Goal: Transaction & Acquisition: Purchase product/service

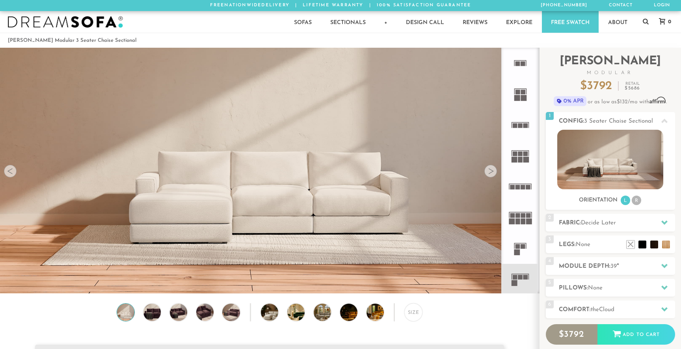
scroll to position [8994, 681]
click at [490, 172] on div at bounding box center [490, 171] width 13 height 13
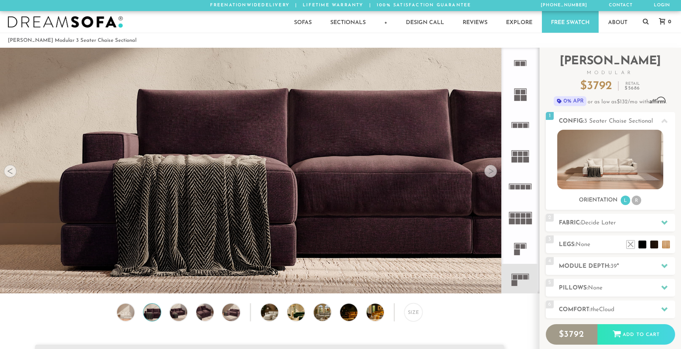
click at [490, 172] on div at bounding box center [490, 171] width 13 height 13
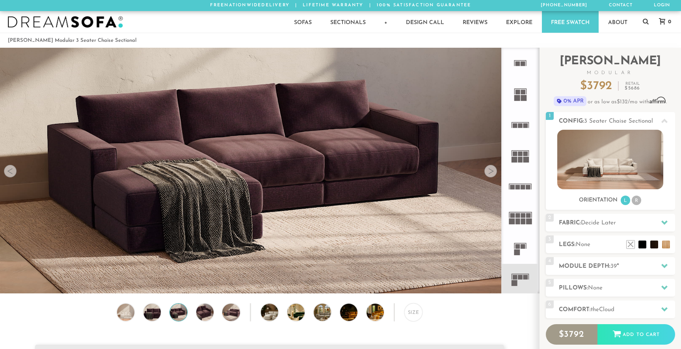
click at [490, 172] on div at bounding box center [490, 171] width 13 height 13
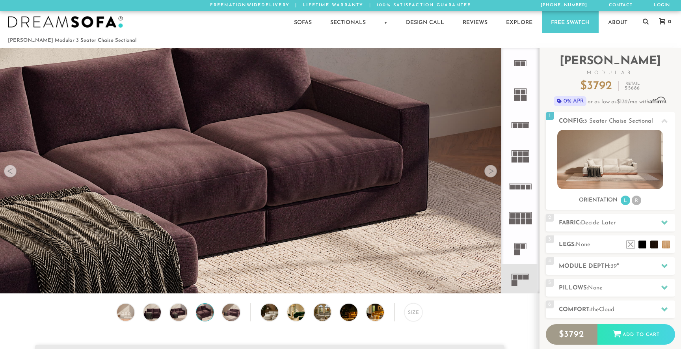
click at [490, 172] on div at bounding box center [490, 171] width 13 height 13
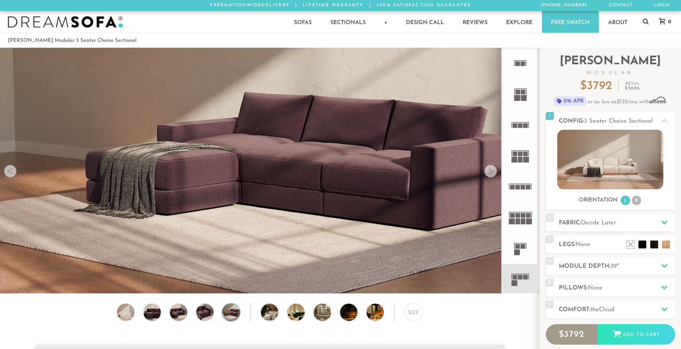
click at [490, 172] on div at bounding box center [490, 171] width 13 height 13
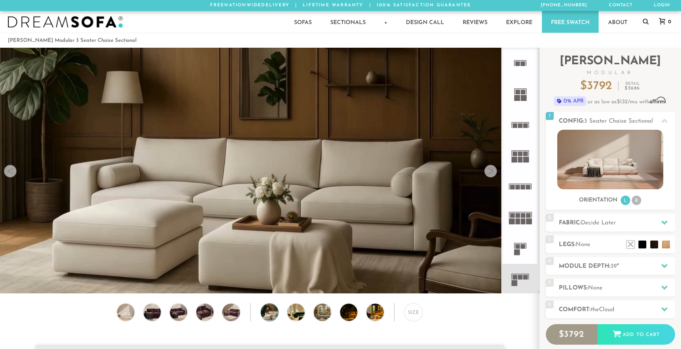
click at [490, 172] on div at bounding box center [490, 171] width 13 height 13
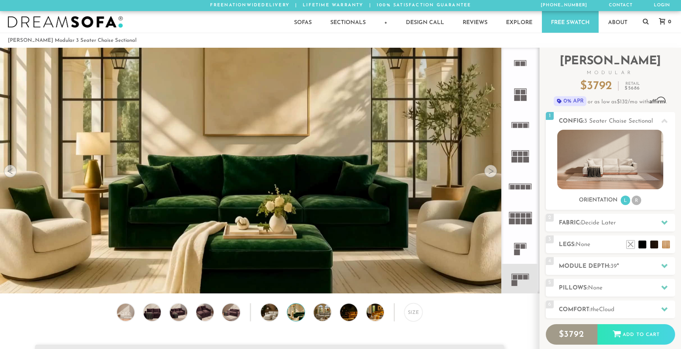
click at [490, 172] on div at bounding box center [490, 171] width 13 height 13
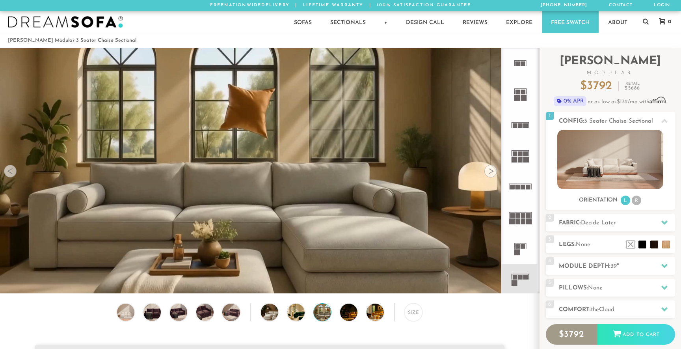
click at [490, 172] on div at bounding box center [490, 171] width 13 height 13
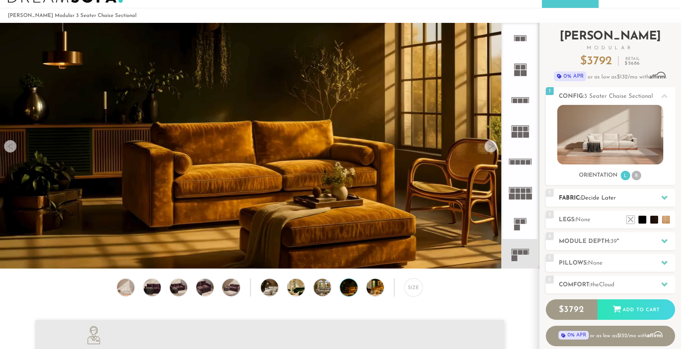
scroll to position [44, 0]
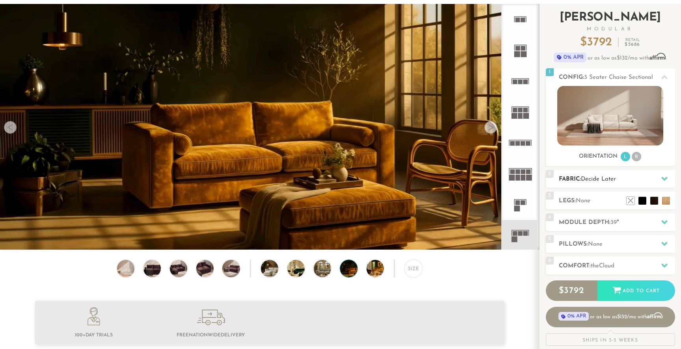
click at [616, 183] on h2 "Fabric: Decide Later" at bounding box center [617, 179] width 116 height 9
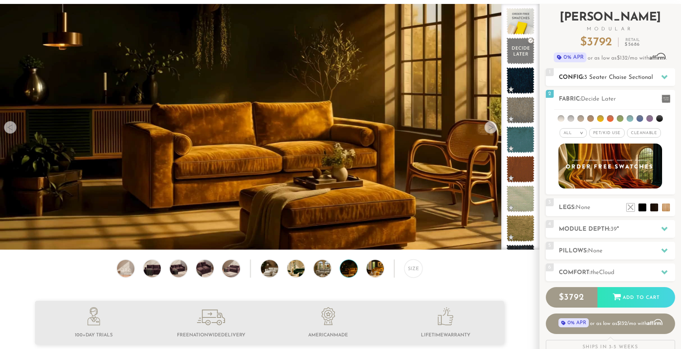
click at [620, 76] on span "3 Seater Chaise Sectional" at bounding box center [618, 77] width 69 height 6
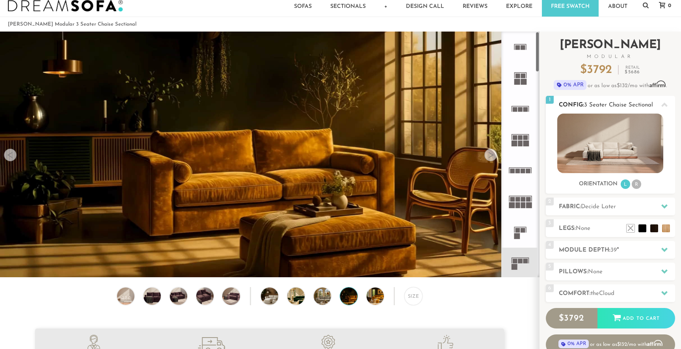
scroll to position [17, 0]
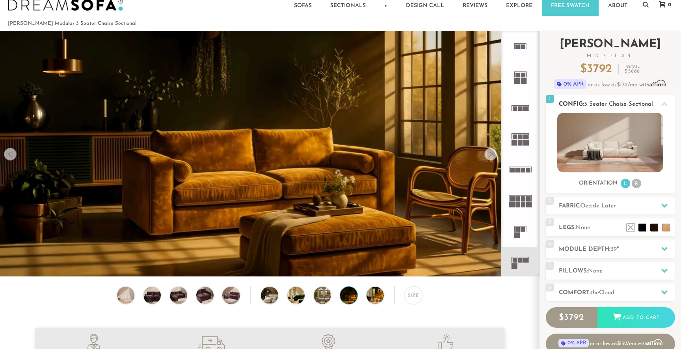
click at [635, 184] on li "R" at bounding box center [635, 182] width 9 height 9
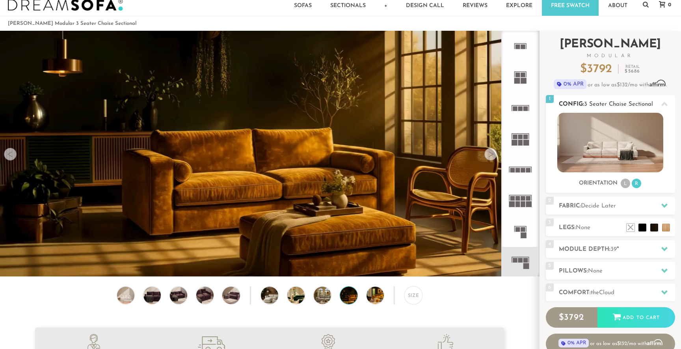
click at [623, 184] on li "L" at bounding box center [624, 182] width 9 height 9
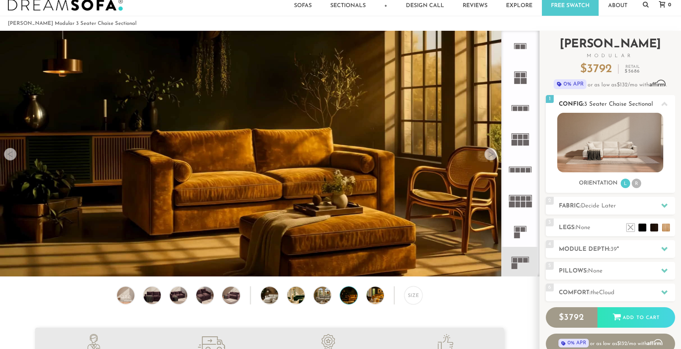
click at [630, 180] on ul "L R" at bounding box center [631, 183] width 22 height 11
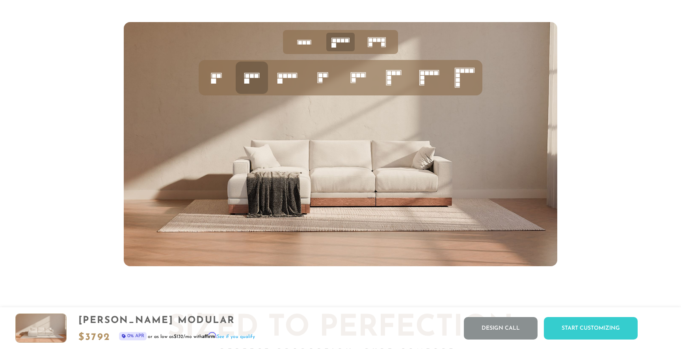
scroll to position [3264, 0]
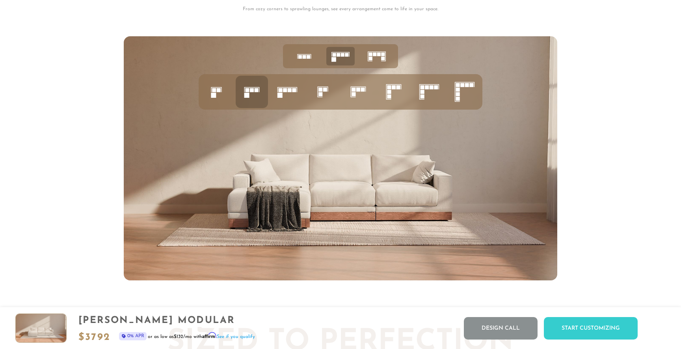
click at [296, 97] on icon at bounding box center [287, 91] width 27 height 27
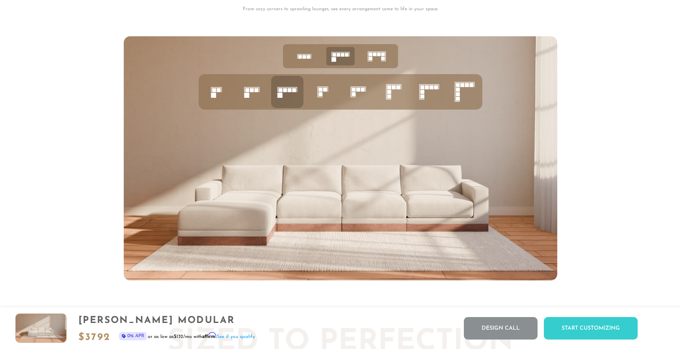
click at [322, 91] on rect at bounding box center [320, 90] width 4 height 4
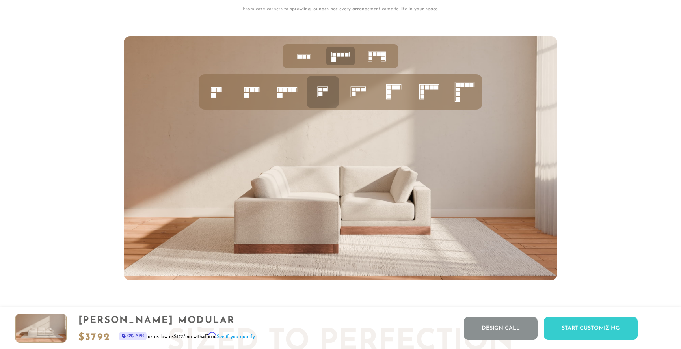
click at [348, 91] on icon at bounding box center [358, 91] width 27 height 27
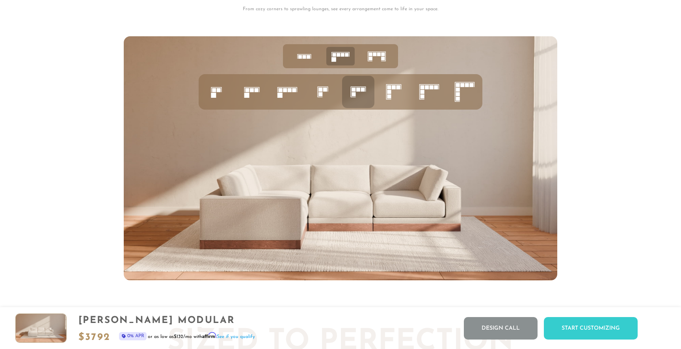
click at [305, 59] on icon at bounding box center [304, 56] width 24 height 24
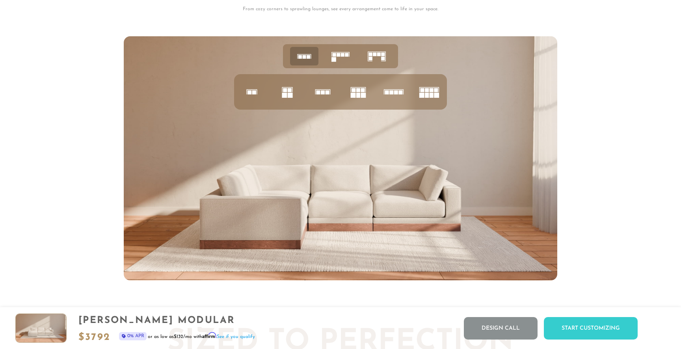
click at [293, 93] on icon at bounding box center [287, 91] width 27 height 27
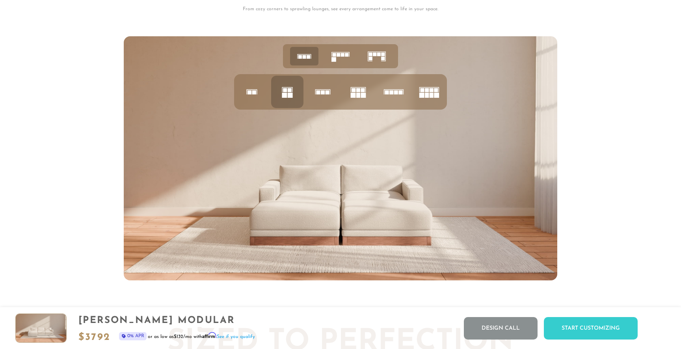
click at [341, 63] on icon at bounding box center [340, 56] width 24 height 24
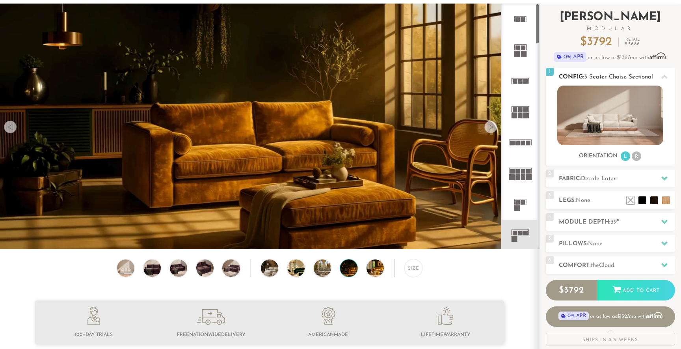
scroll to position [67, 0]
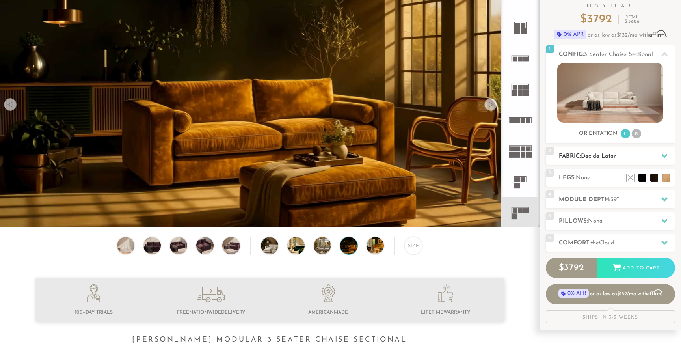
click at [609, 158] on span "Decide Later" at bounding box center [598, 156] width 35 height 6
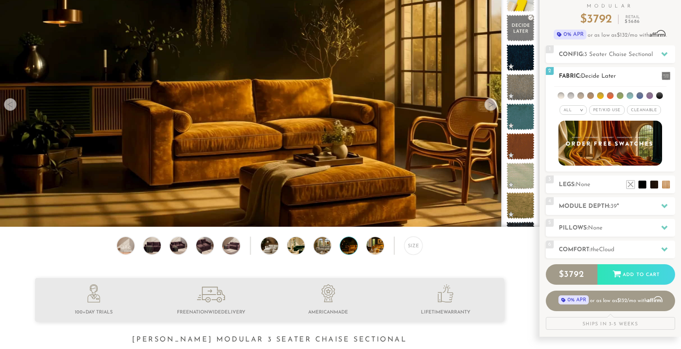
click at [624, 81] on div "2 Fabric: Decide Later" at bounding box center [610, 76] width 129 height 18
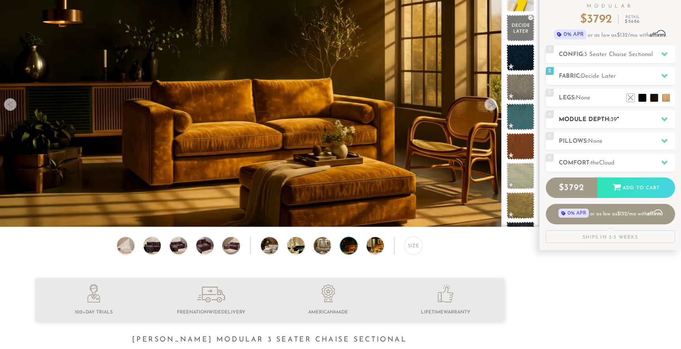
click at [604, 126] on div "4 Module Depth: 39 "" at bounding box center [610, 119] width 129 height 18
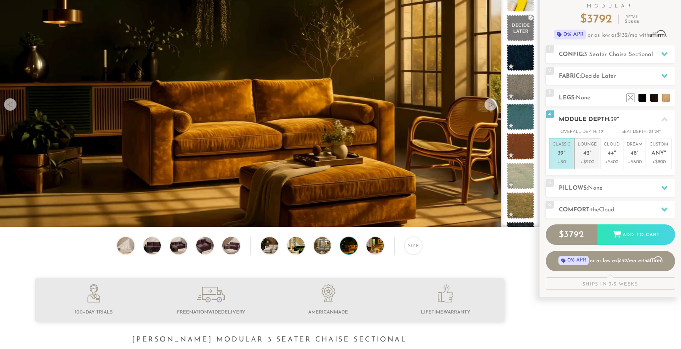
click at [588, 158] on p "Lounge 42 "" at bounding box center [586, 149] width 19 height 17
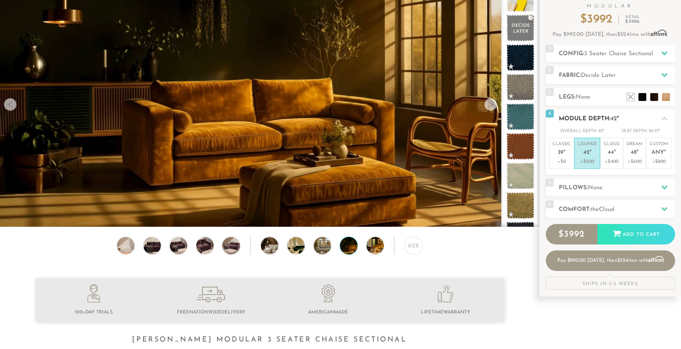
click at [620, 117] on h2 "Module Depth: 42 "" at bounding box center [617, 118] width 116 height 9
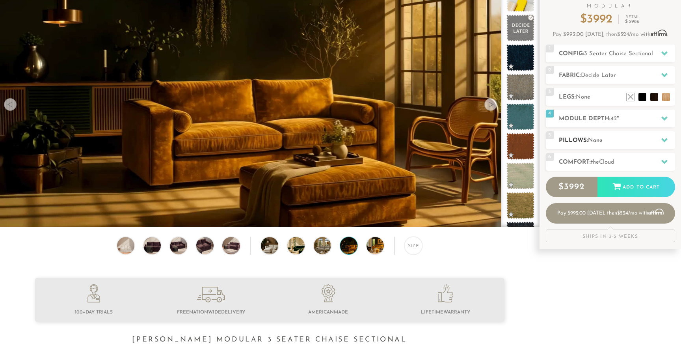
click at [608, 138] on h2 "Pillows: None" at bounding box center [617, 140] width 116 height 9
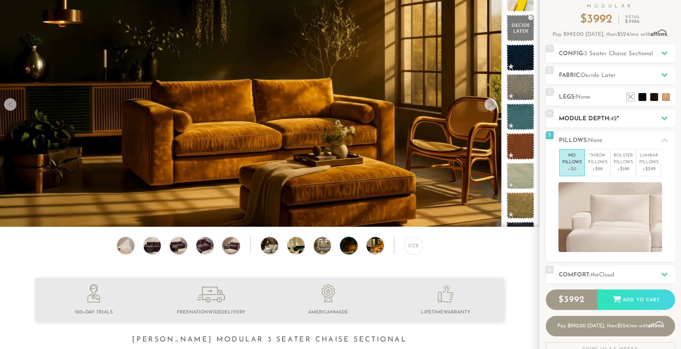
click at [611, 123] on h2 "Module Depth: 42 "" at bounding box center [617, 118] width 116 height 9
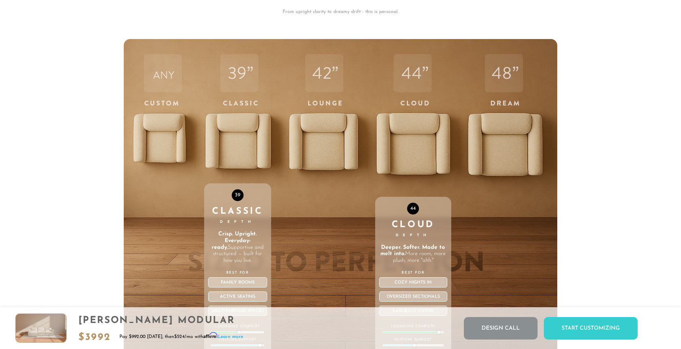
scroll to position [2802, 0]
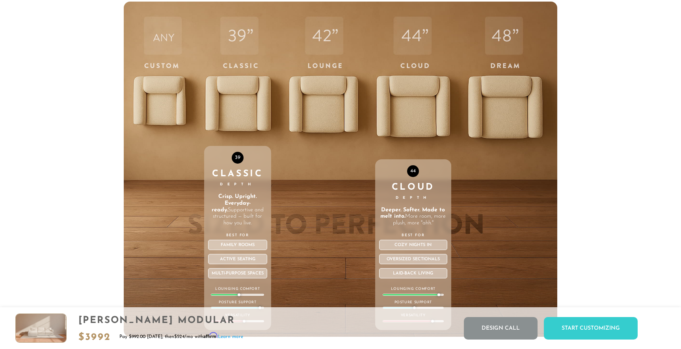
click at [415, 114] on div "44 Cloud Depth Deeper. Softer. Made to melt into. More room, more plush, more "…" at bounding box center [413, 169] width 76 height 335
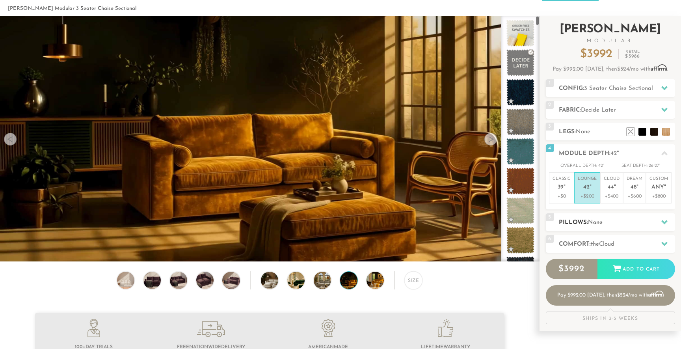
scroll to position [50, 0]
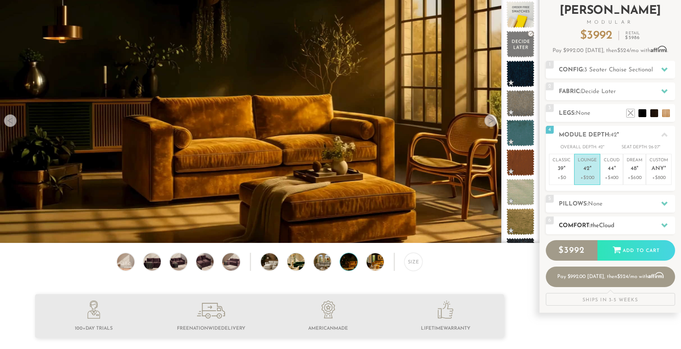
click at [624, 228] on h2 "Comfort: the Cloud" at bounding box center [617, 225] width 116 height 9
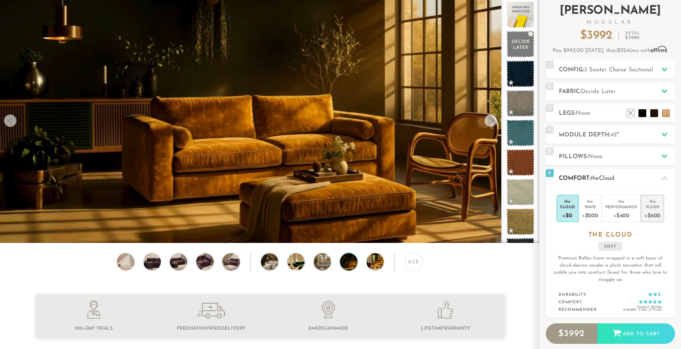
click at [650, 212] on div "+$600" at bounding box center [652, 214] width 16 height 11
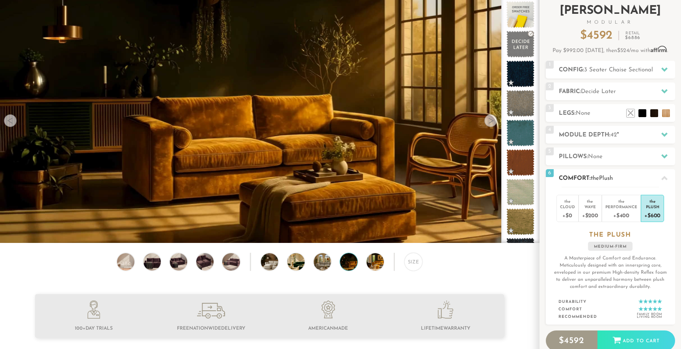
click at [624, 188] on div "the Cloud +$0 the Wave +$200 the Performance +$400 the Plush +$600 the PLUSH me…" at bounding box center [610, 255] width 129 height 137
click at [622, 180] on h2 "Comfort: the Plush" at bounding box center [617, 178] width 116 height 9
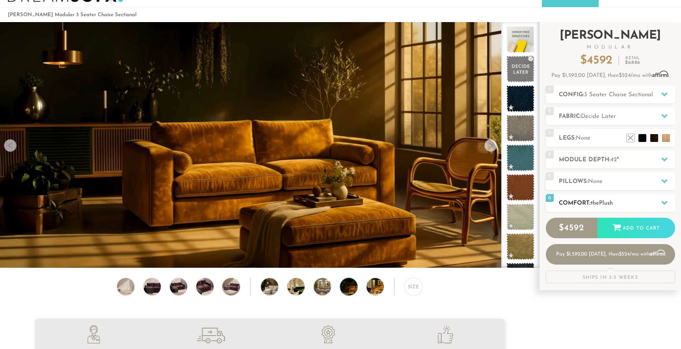
scroll to position [0, 0]
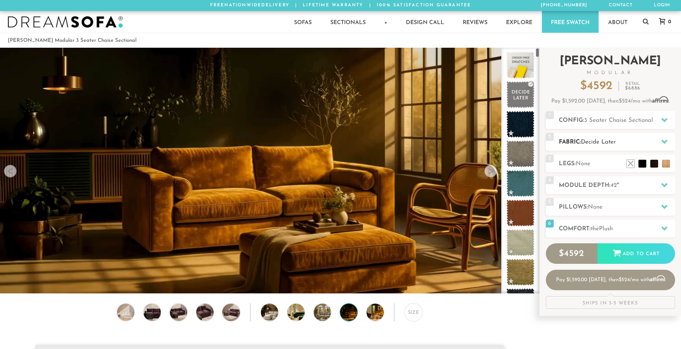
click at [598, 142] on span "Decide Later" at bounding box center [598, 142] width 35 height 6
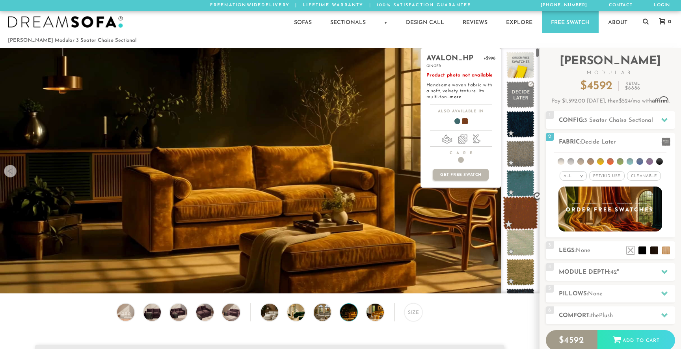
click at [519, 219] on span at bounding box center [520, 212] width 35 height 33
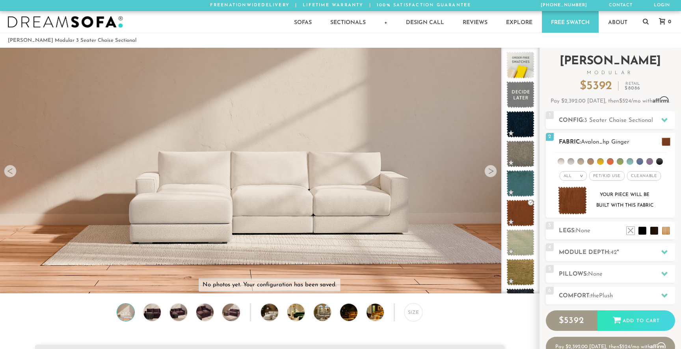
click at [592, 148] on div "2 Fabric: Avalon_hp Ginger" at bounding box center [610, 142] width 129 height 18
